Goal: Task Accomplishment & Management: Manage account settings

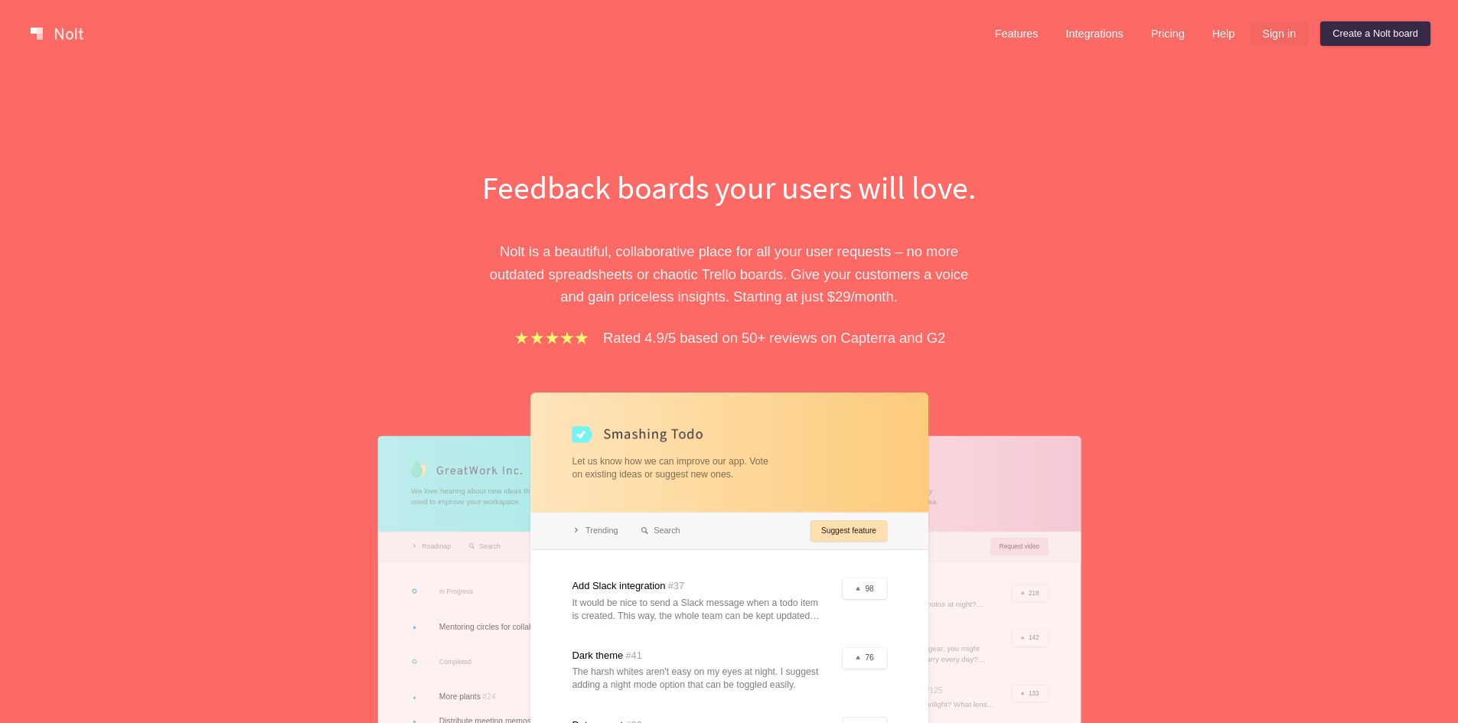
click at [1282, 44] on link "Sign in" at bounding box center [1279, 33] width 58 height 24
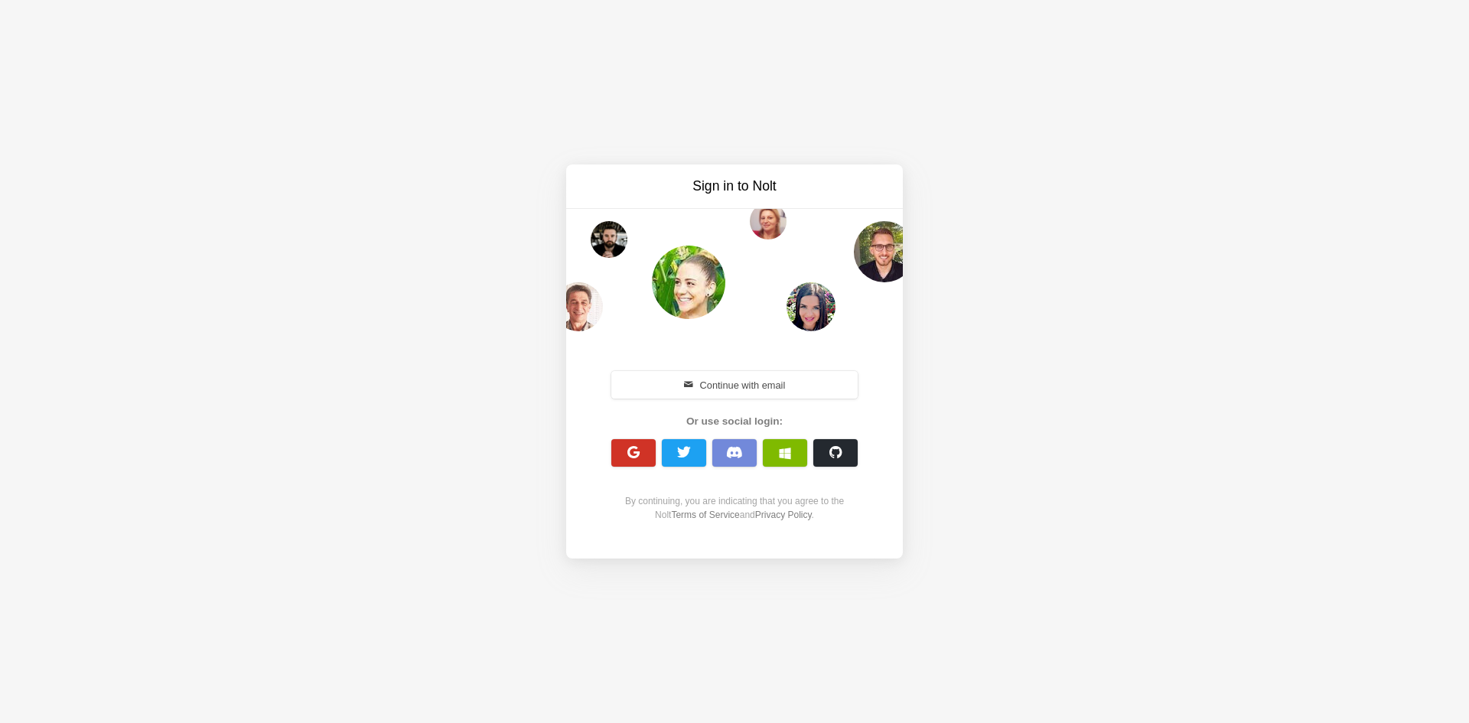
click at [620, 454] on button "button" at bounding box center [633, 453] width 44 height 28
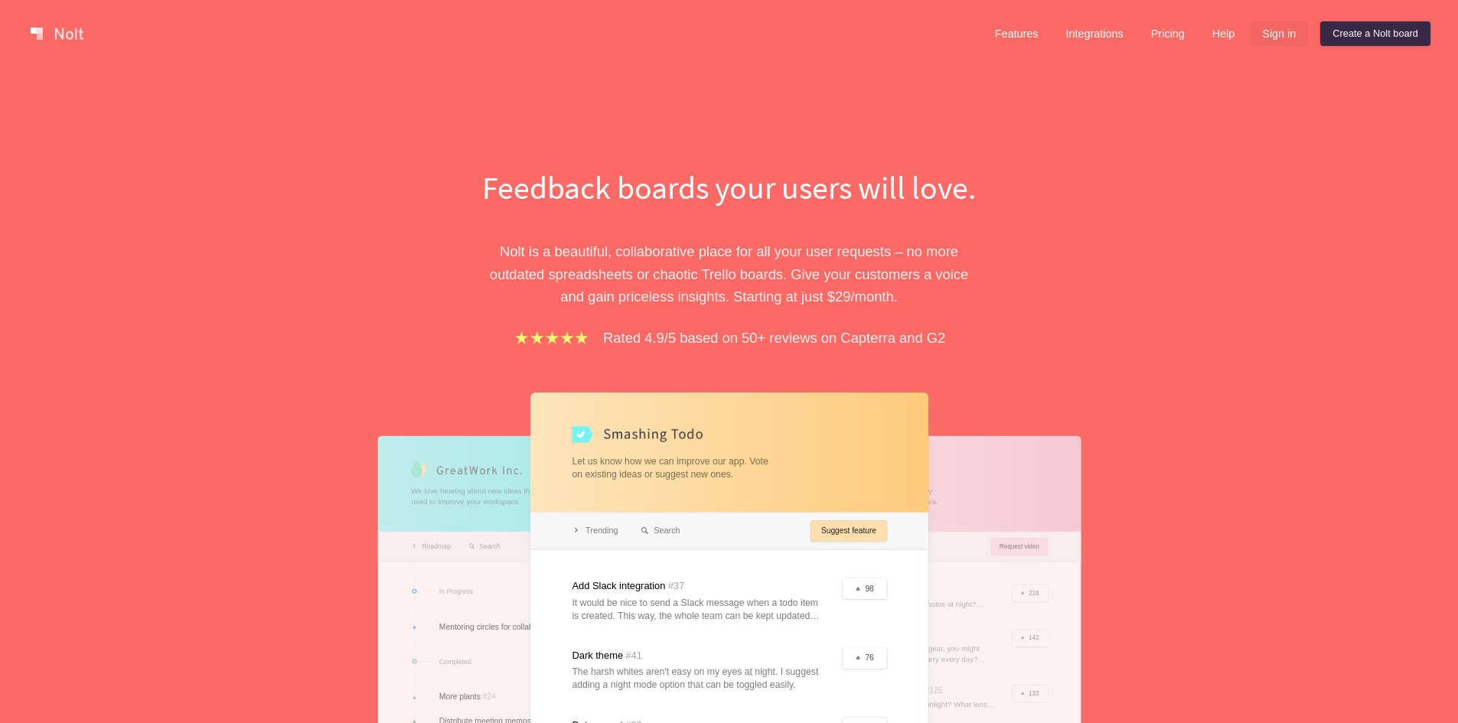
click at [1270, 41] on link "Sign in" at bounding box center [1279, 33] width 58 height 24
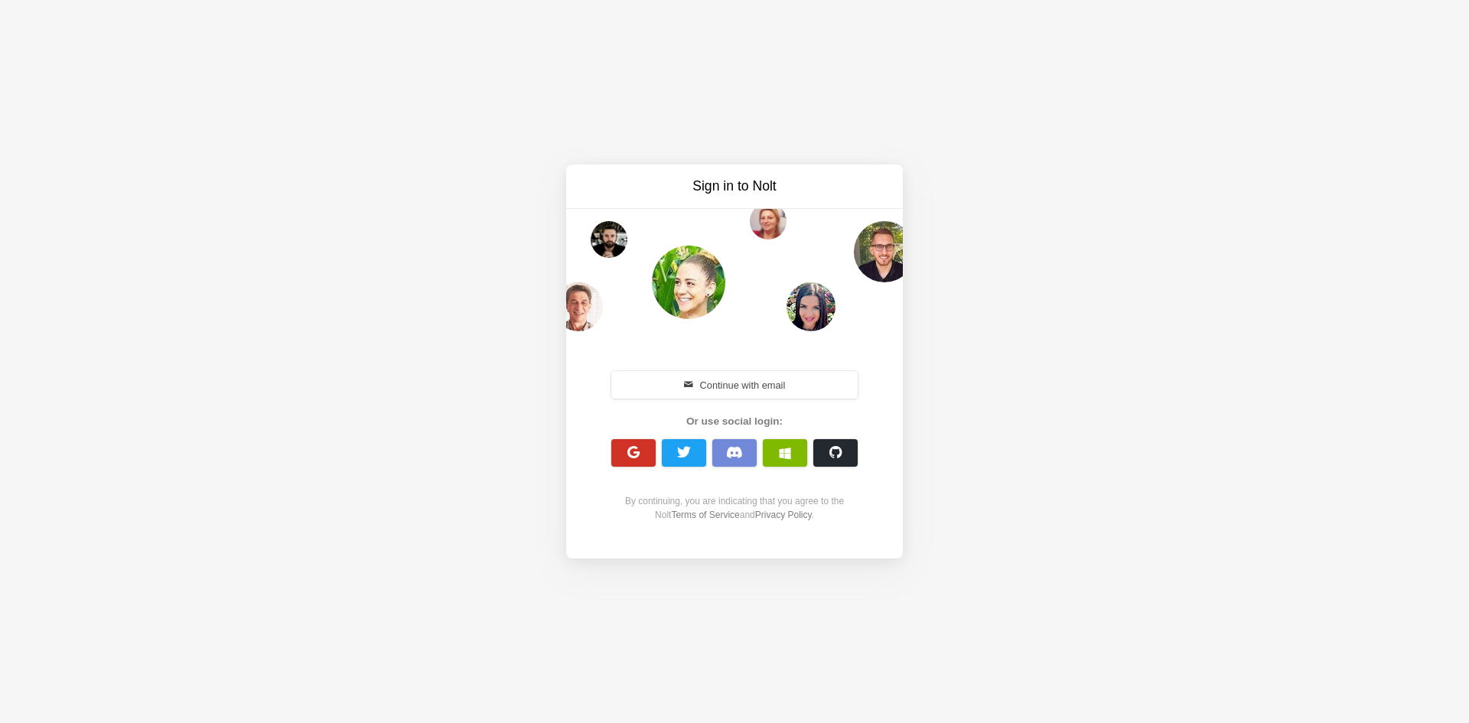
click at [623, 453] on button "button" at bounding box center [633, 453] width 44 height 28
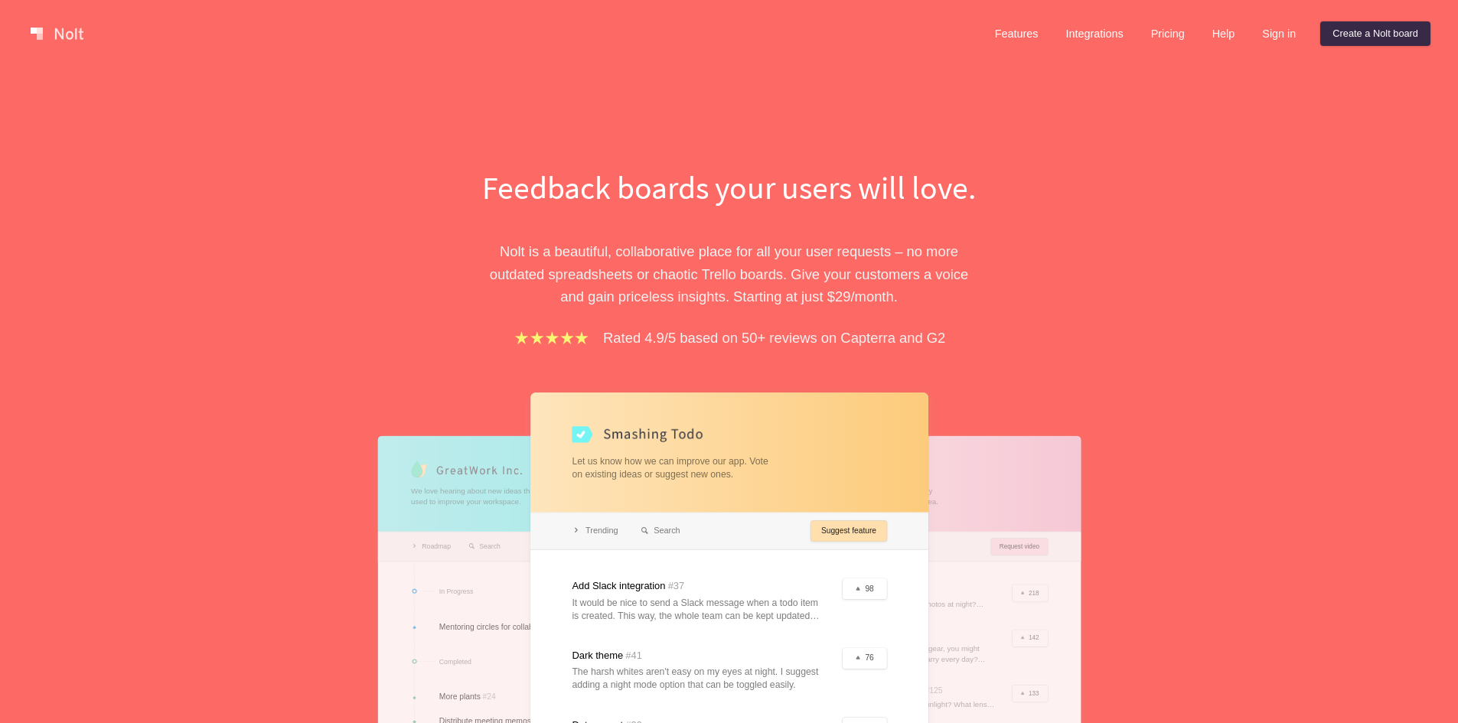
drag, startPoint x: 1266, startPoint y: 34, endPoint x: 1145, endPoint y: 137, distance: 159.0
click at [1265, 34] on link "Sign in" at bounding box center [1279, 33] width 58 height 24
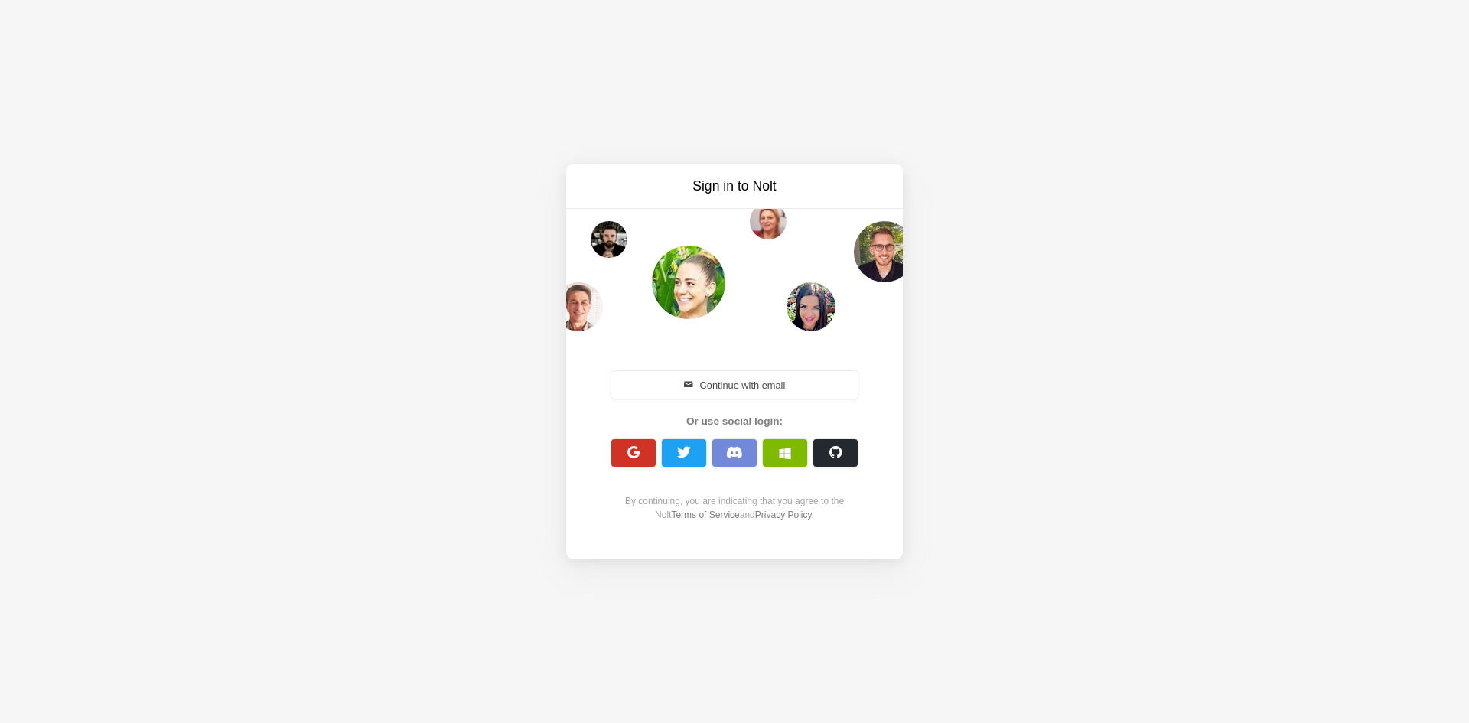
click at [650, 465] on button "button" at bounding box center [633, 453] width 44 height 28
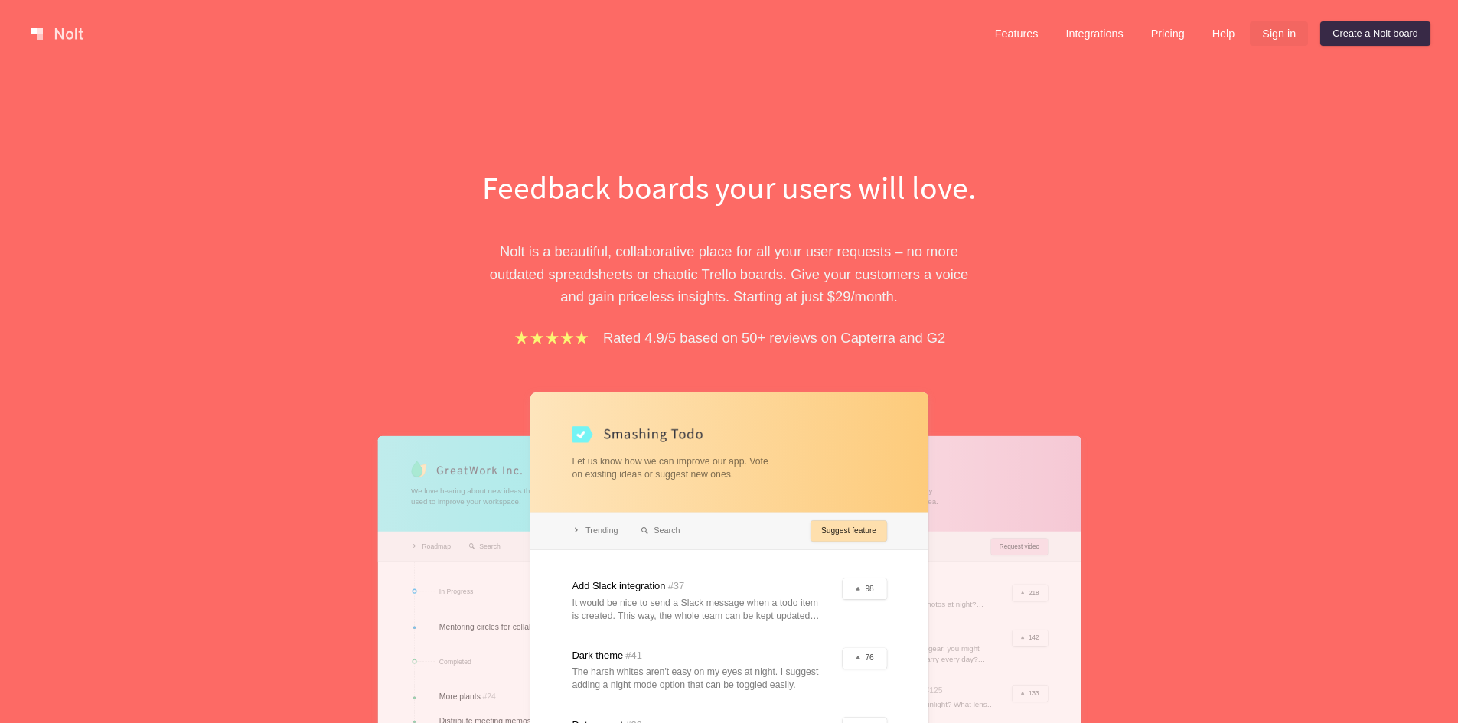
click at [1292, 41] on link "Sign in" at bounding box center [1279, 33] width 58 height 24
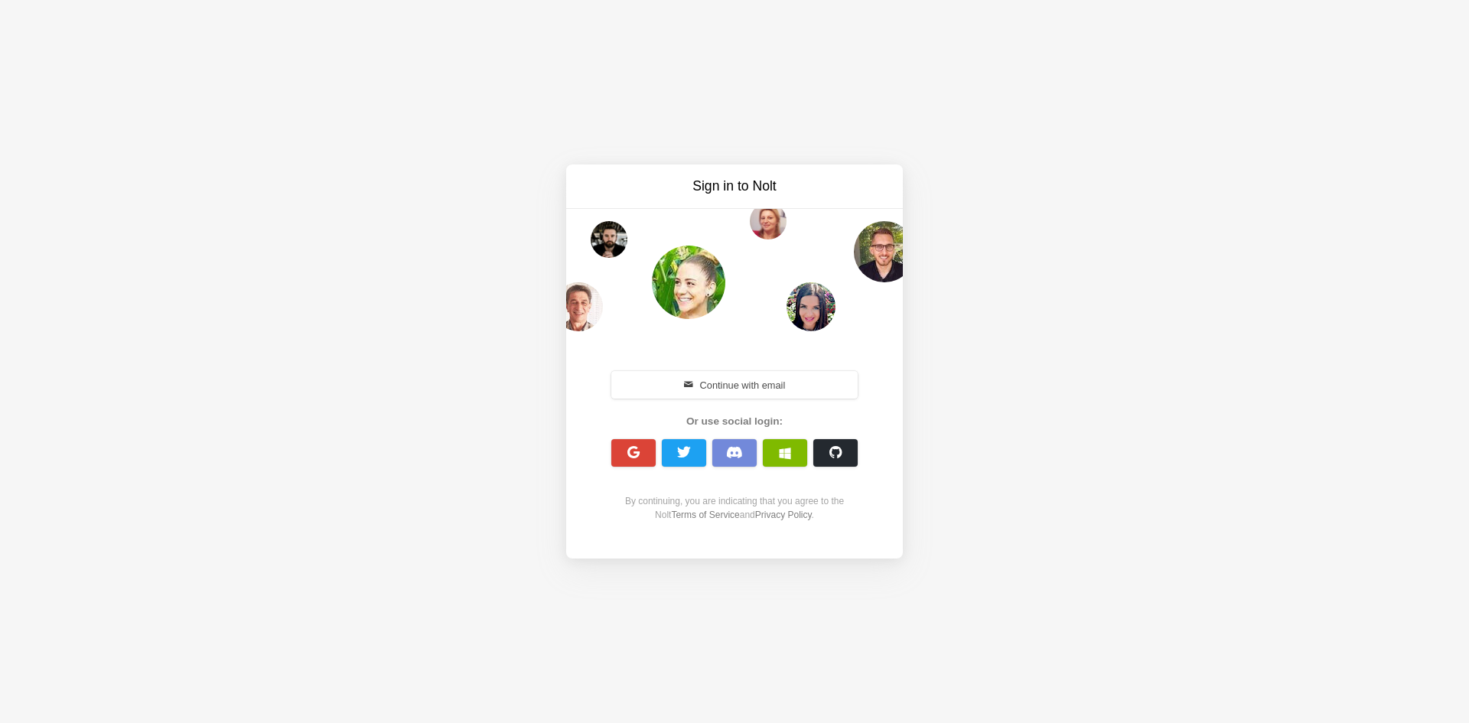
click at [632, 436] on div at bounding box center [633, 453] width 44 height 34
click at [626, 439] on div at bounding box center [633, 453] width 44 height 34
click at [633, 454] on span "button" at bounding box center [634, 452] width 15 height 15
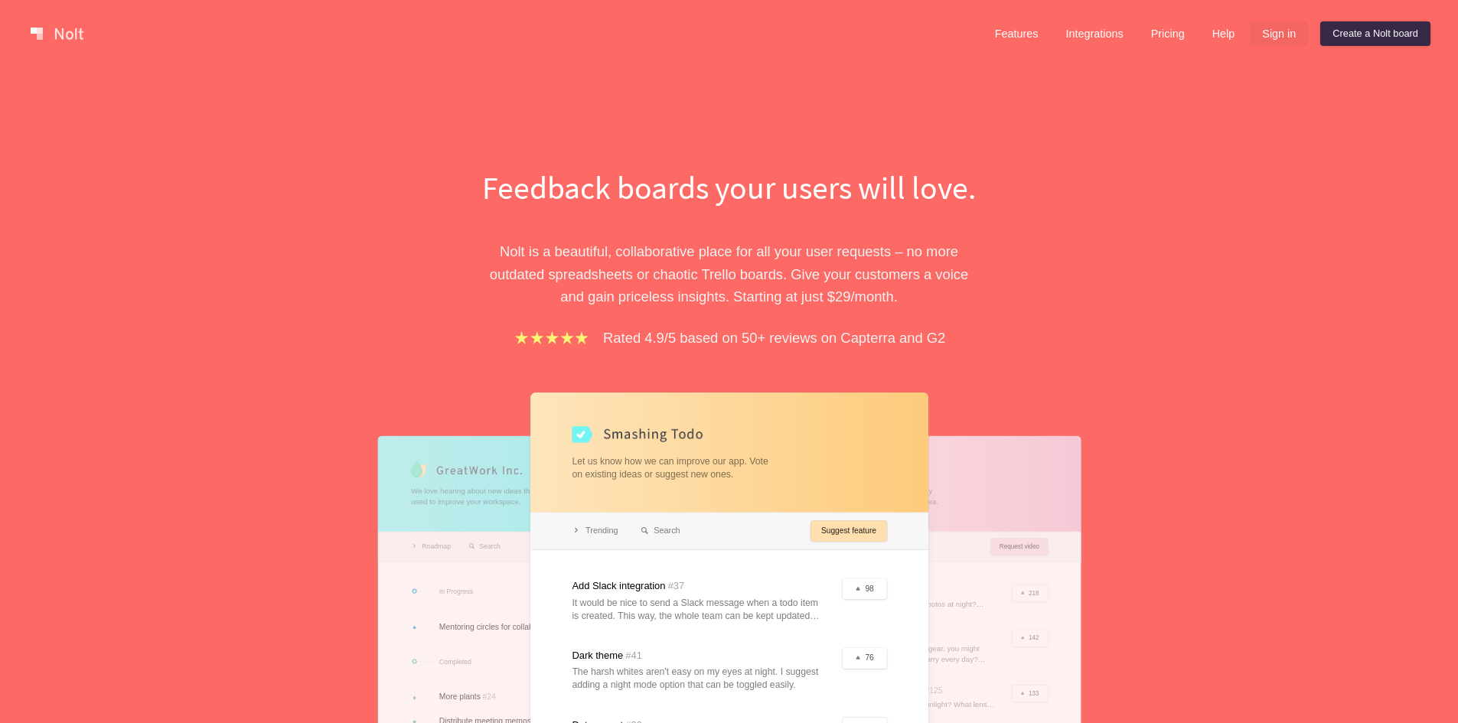
click at [1280, 29] on link "Sign in" at bounding box center [1279, 33] width 58 height 24
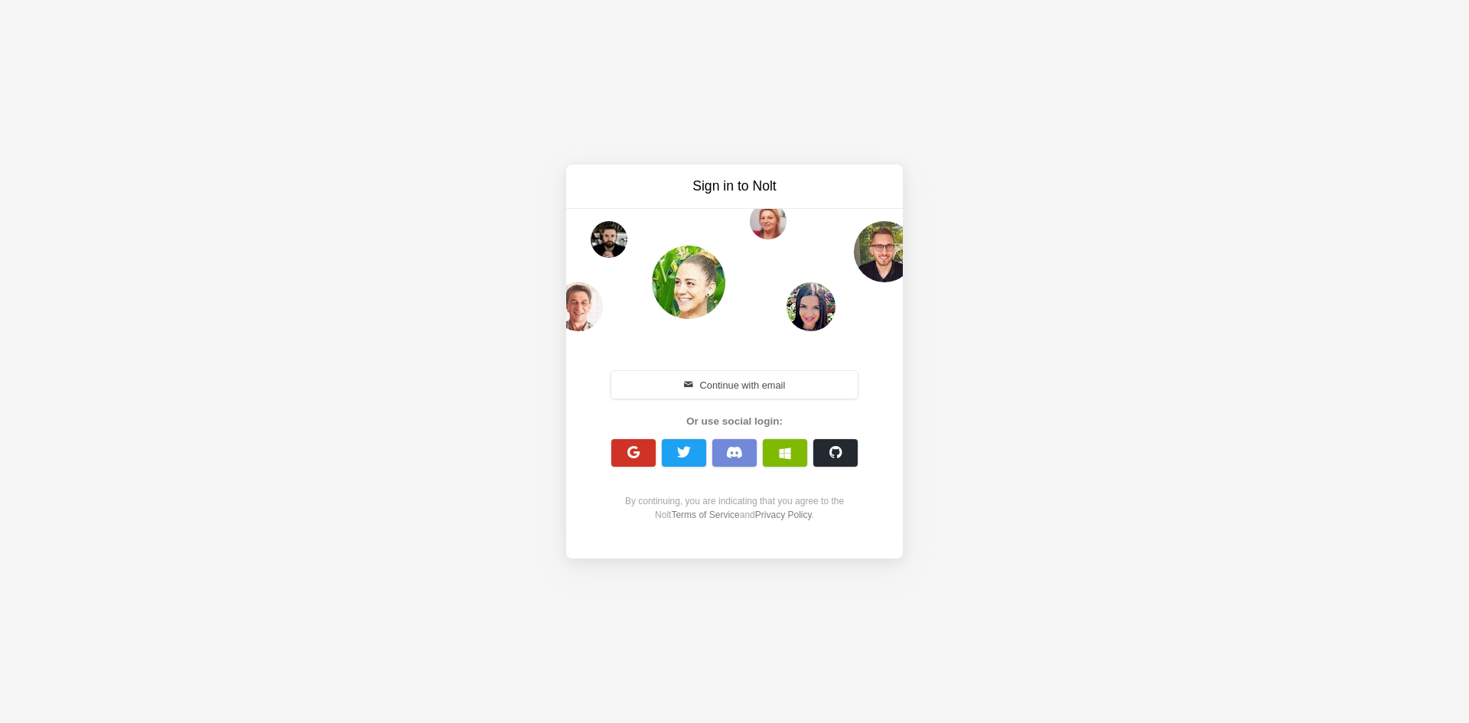
click at [621, 456] on button "button" at bounding box center [633, 453] width 44 height 28
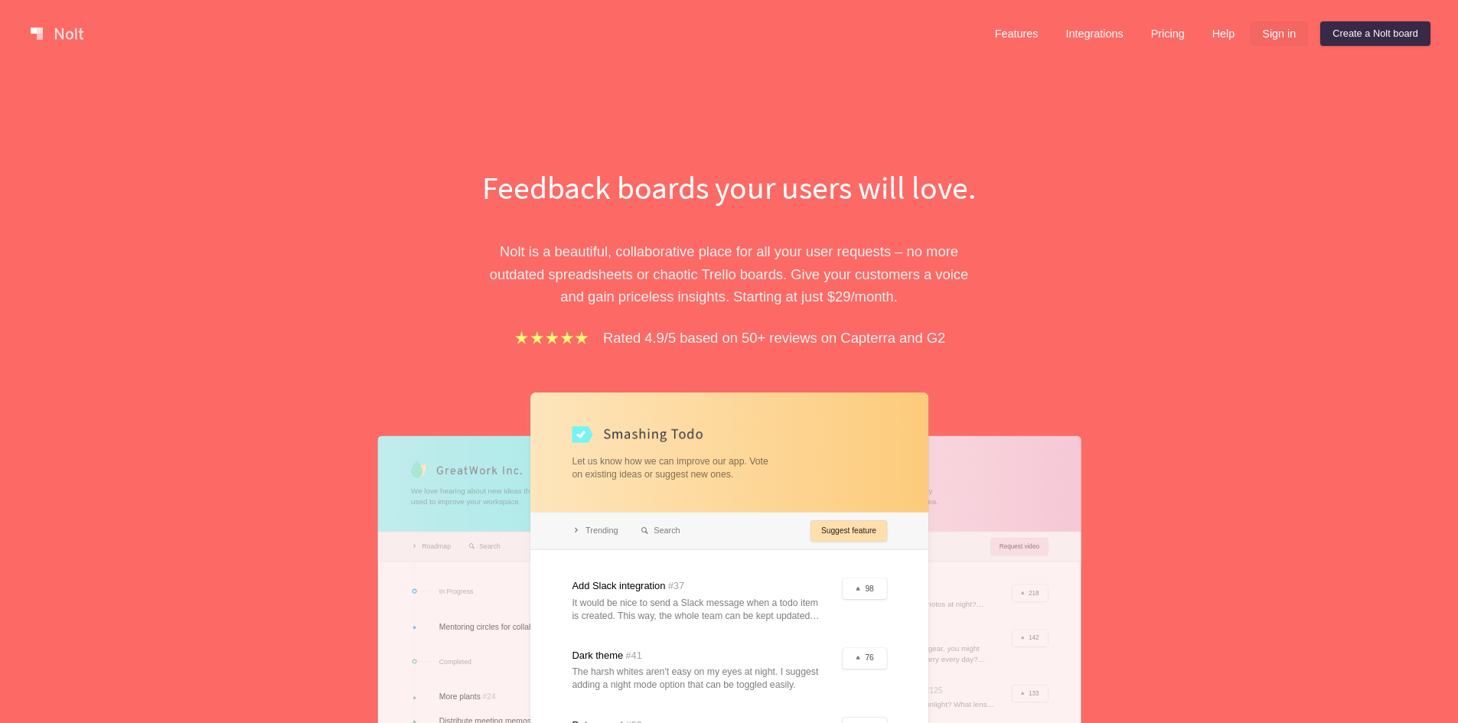
click at [1277, 31] on link "Sign in" at bounding box center [1279, 33] width 58 height 24
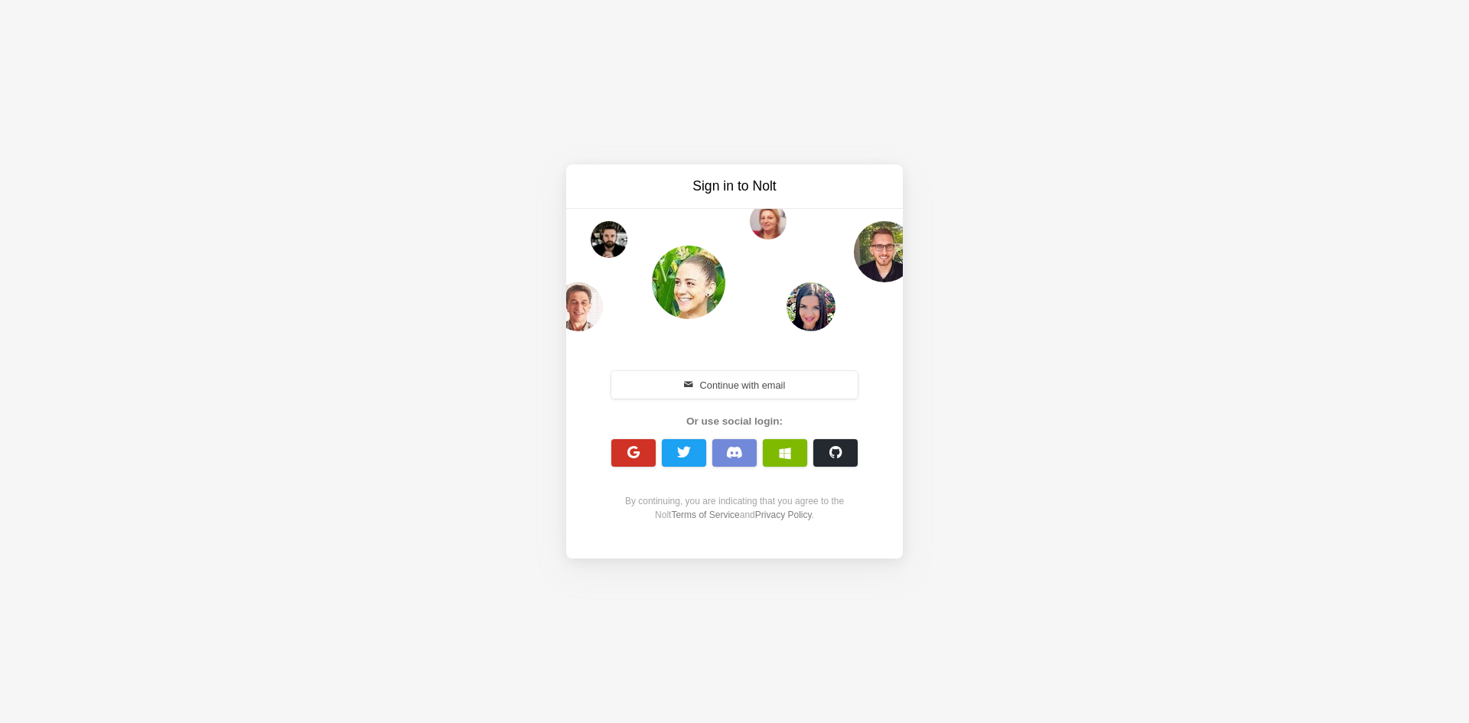
click at [634, 458] on span "button" at bounding box center [634, 452] width 15 height 15
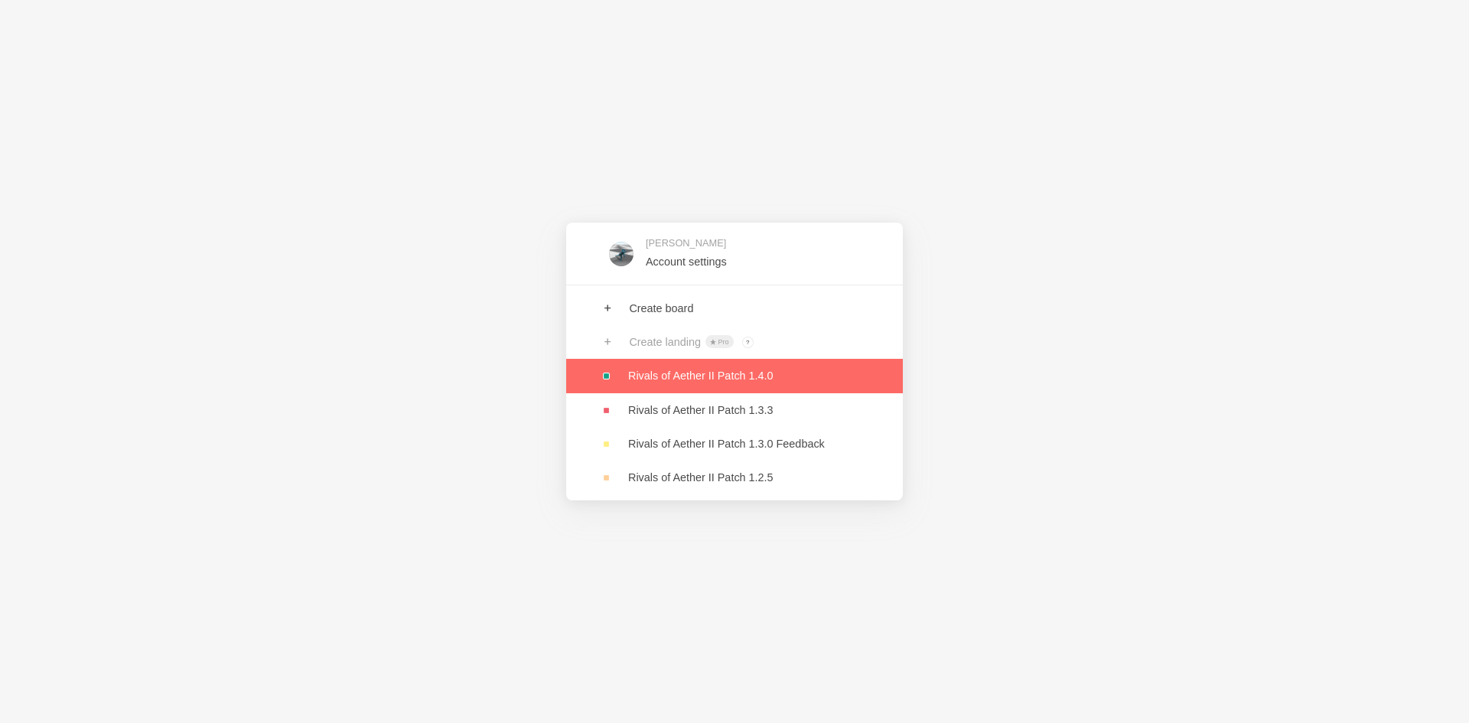
click at [686, 378] on link at bounding box center [734, 376] width 337 height 34
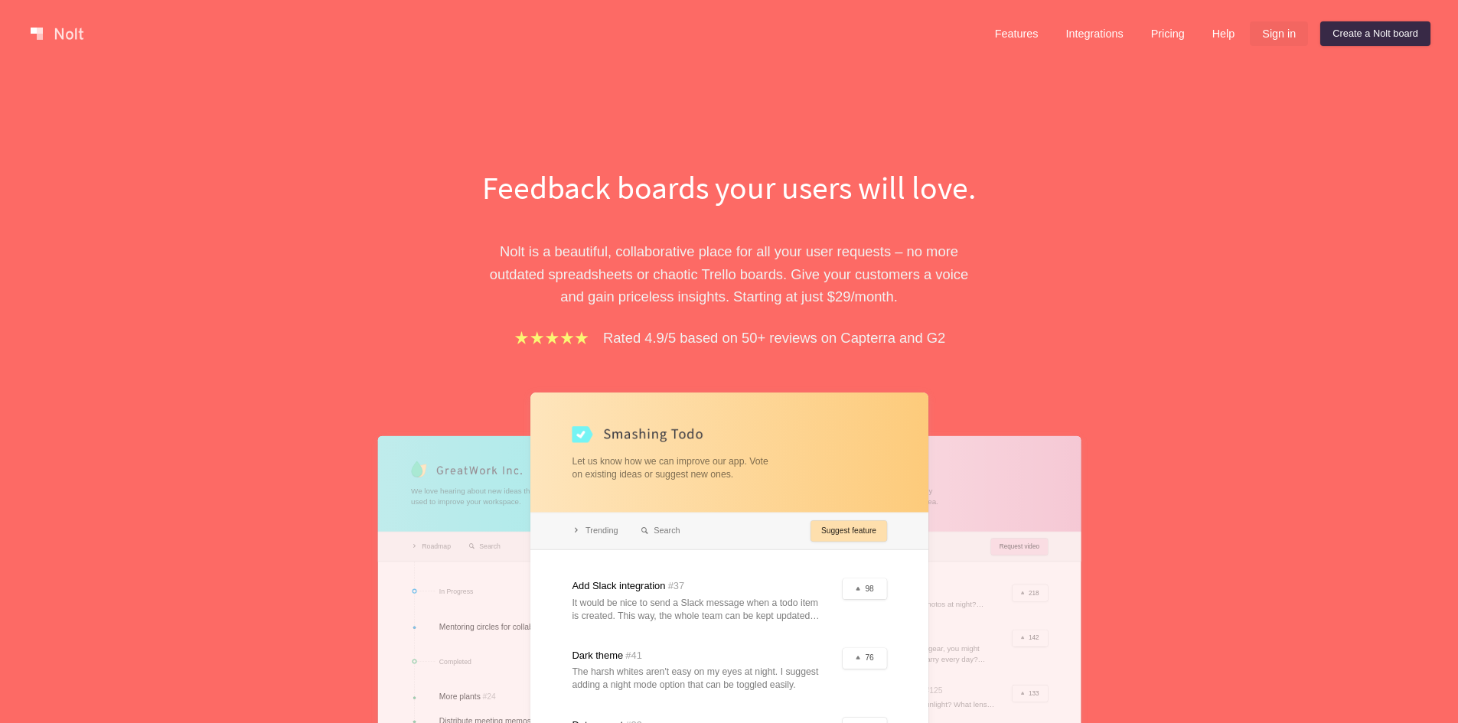
click at [1275, 30] on link "Sign in" at bounding box center [1279, 33] width 58 height 24
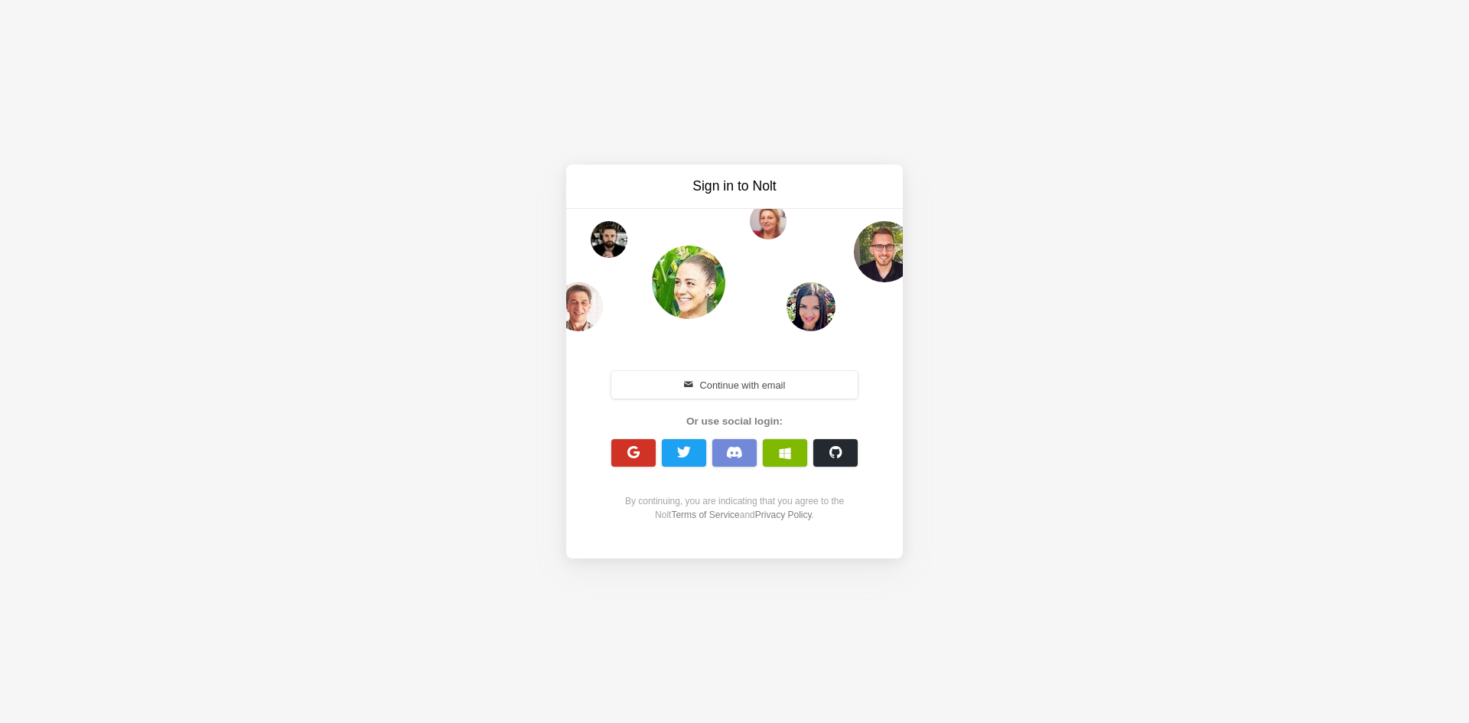
click at [635, 445] on span "button" at bounding box center [634, 452] width 15 height 15
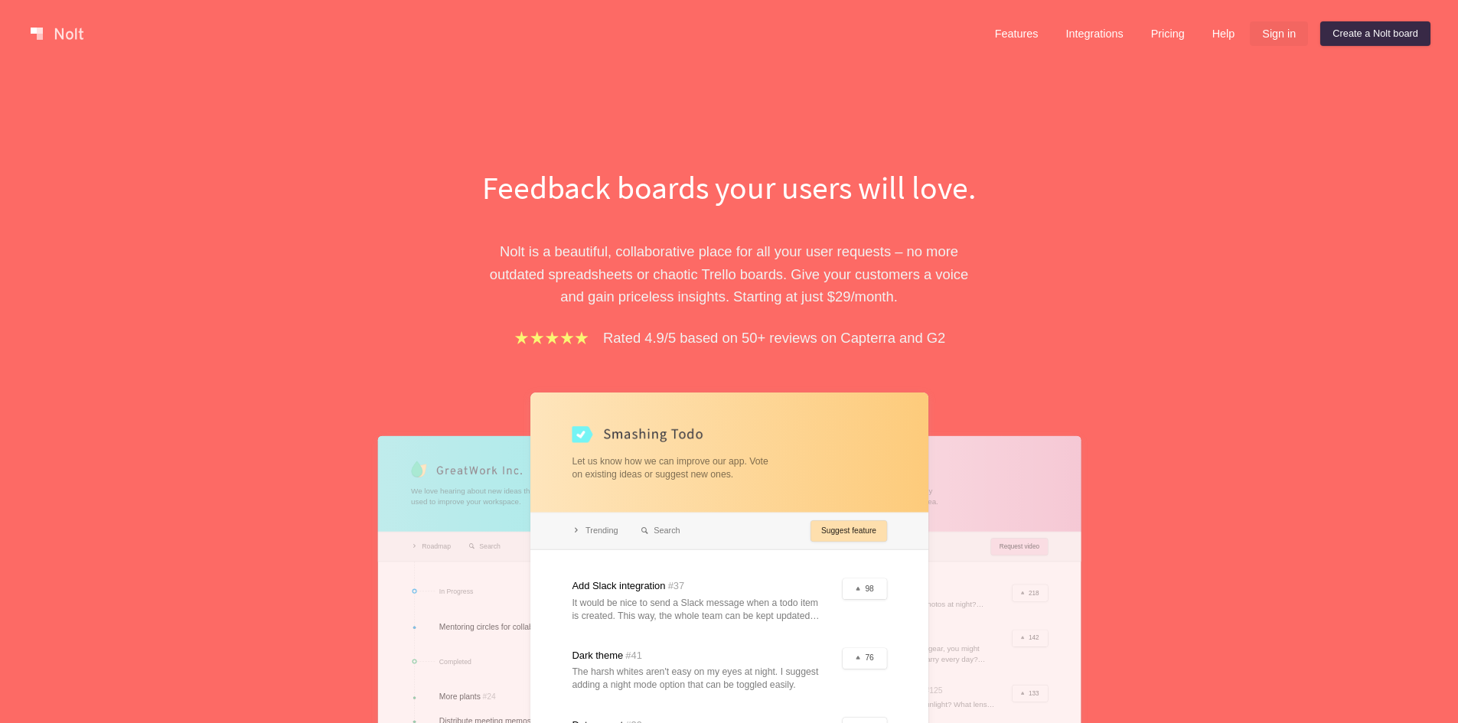
click at [1274, 28] on link "Sign in" at bounding box center [1279, 33] width 58 height 24
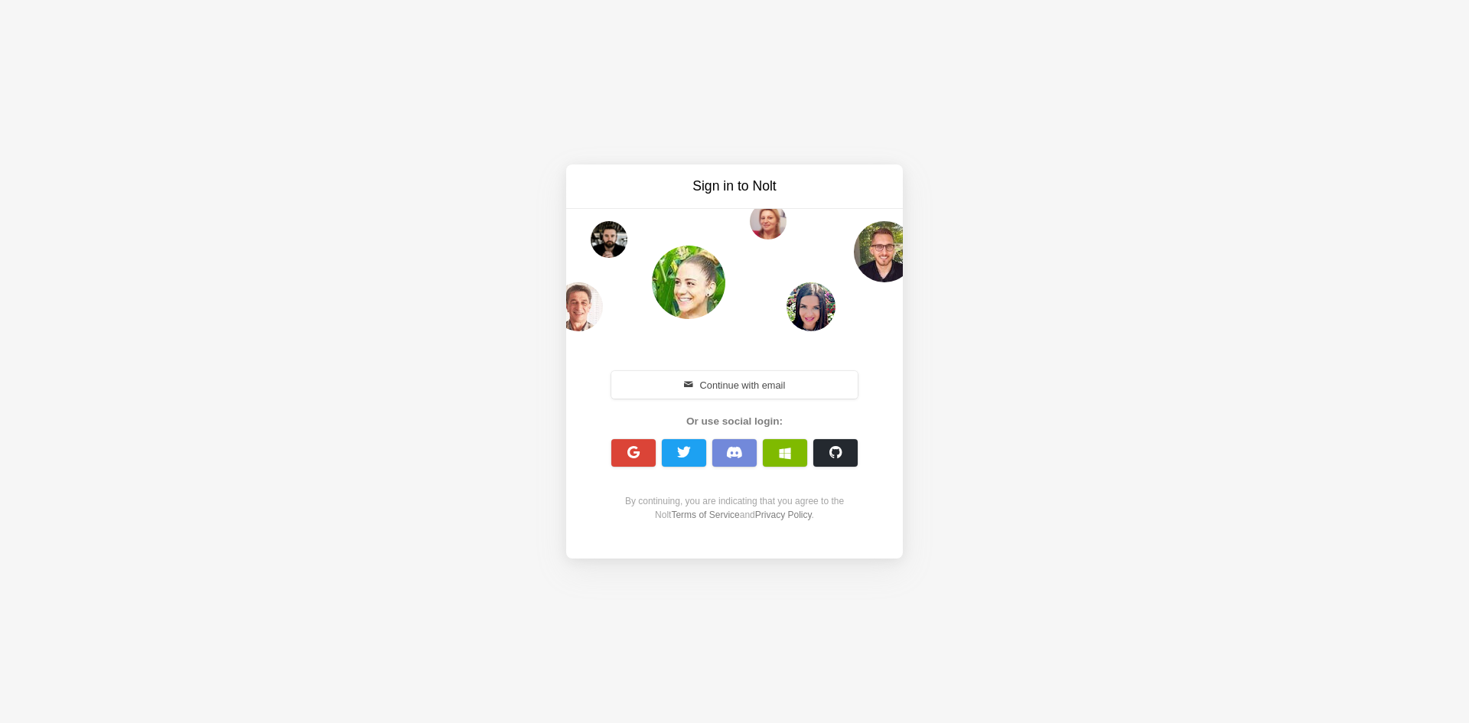
click at [618, 442] on button "button" at bounding box center [633, 453] width 44 height 28
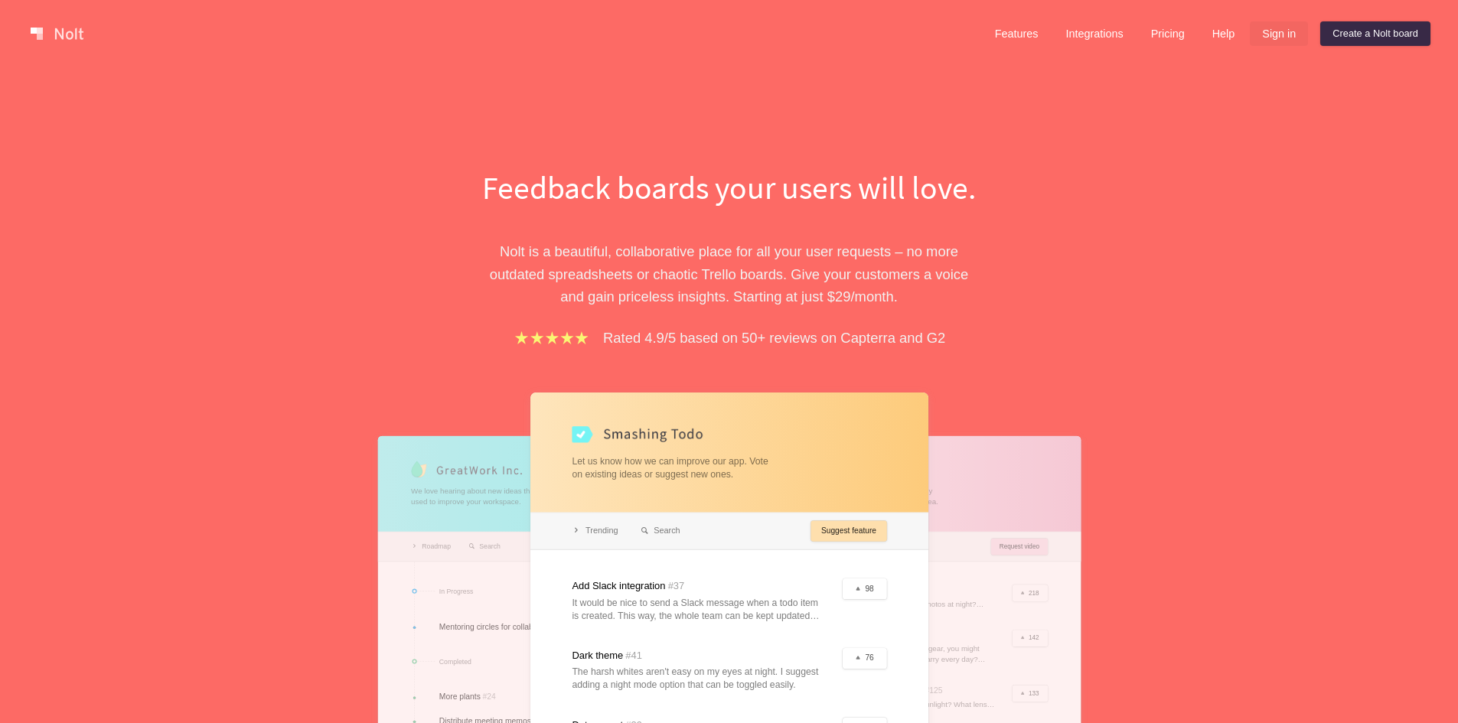
click at [1274, 34] on link "Sign in" at bounding box center [1279, 33] width 58 height 24
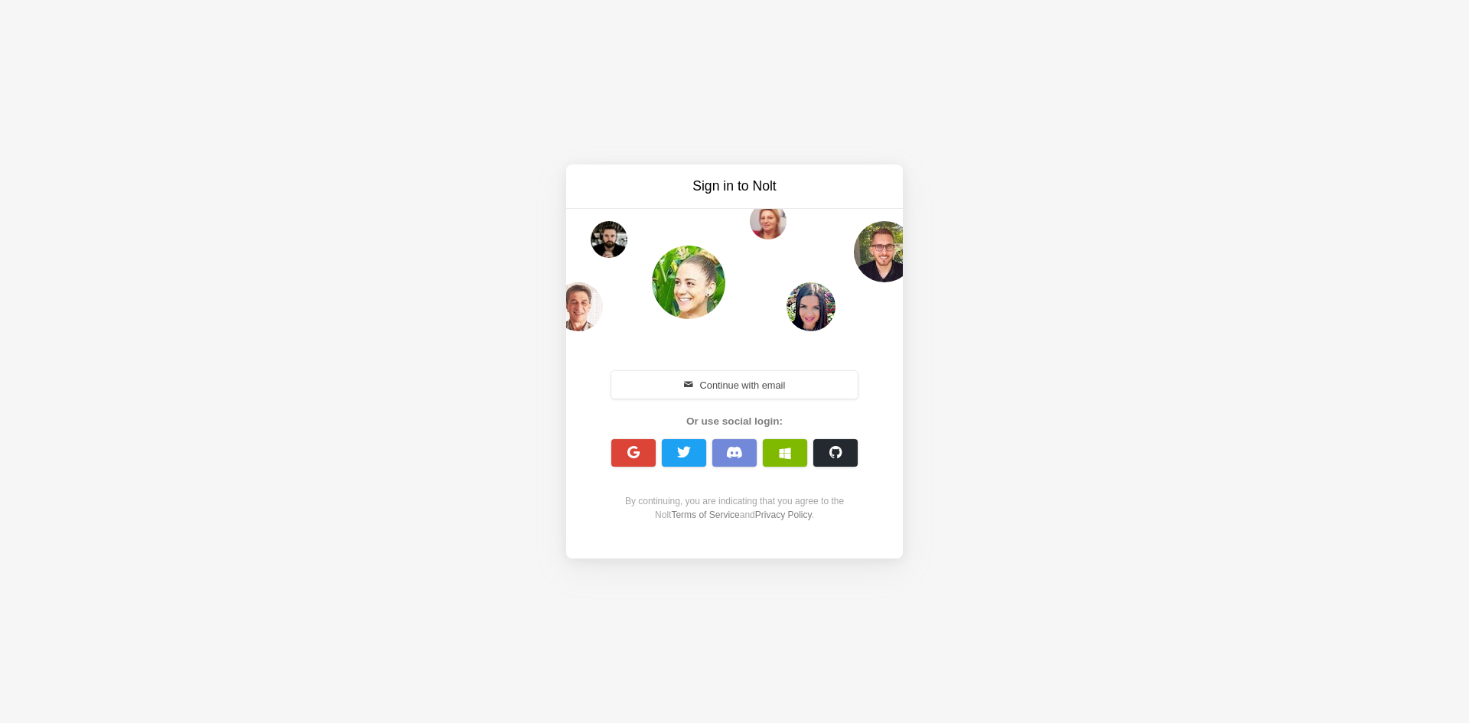
drag, startPoint x: 0, startPoint y: 0, endPoint x: 474, endPoint y: 321, distance: 572.0
click at [429, 209] on div "Sign in to Nolt Continue with email Or use social login: By continuing, you are…" at bounding box center [734, 361] width 1469 height 723
click at [617, 443] on button "button" at bounding box center [633, 453] width 44 height 28
